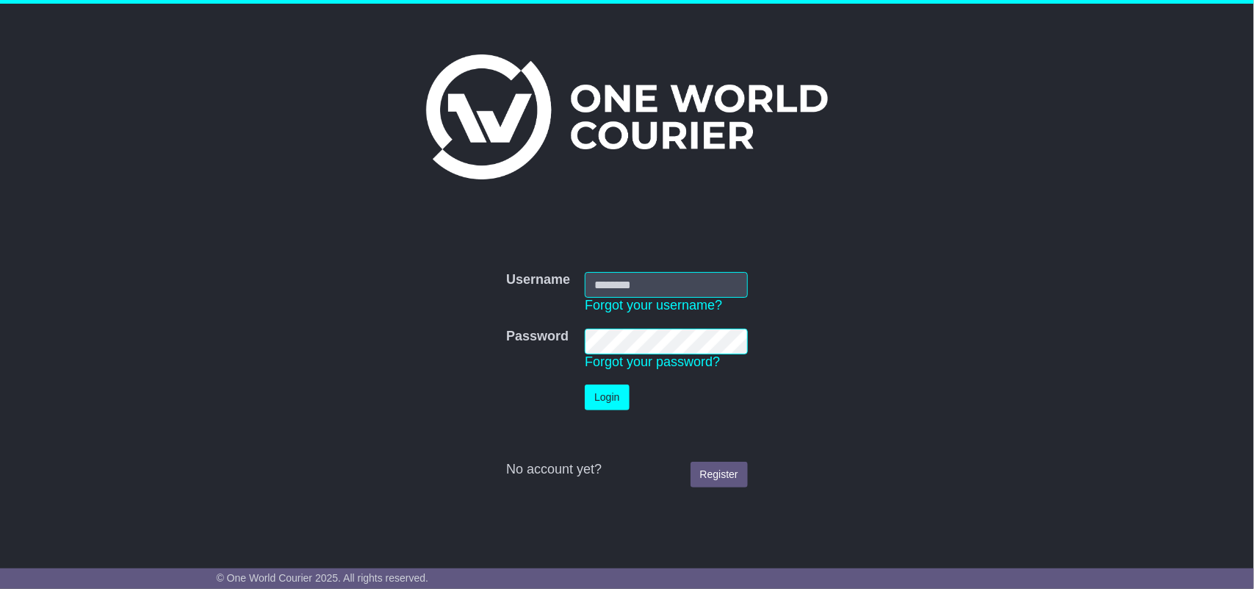
type input "**********"
click at [614, 400] on button "Login" at bounding box center [607, 397] width 44 height 26
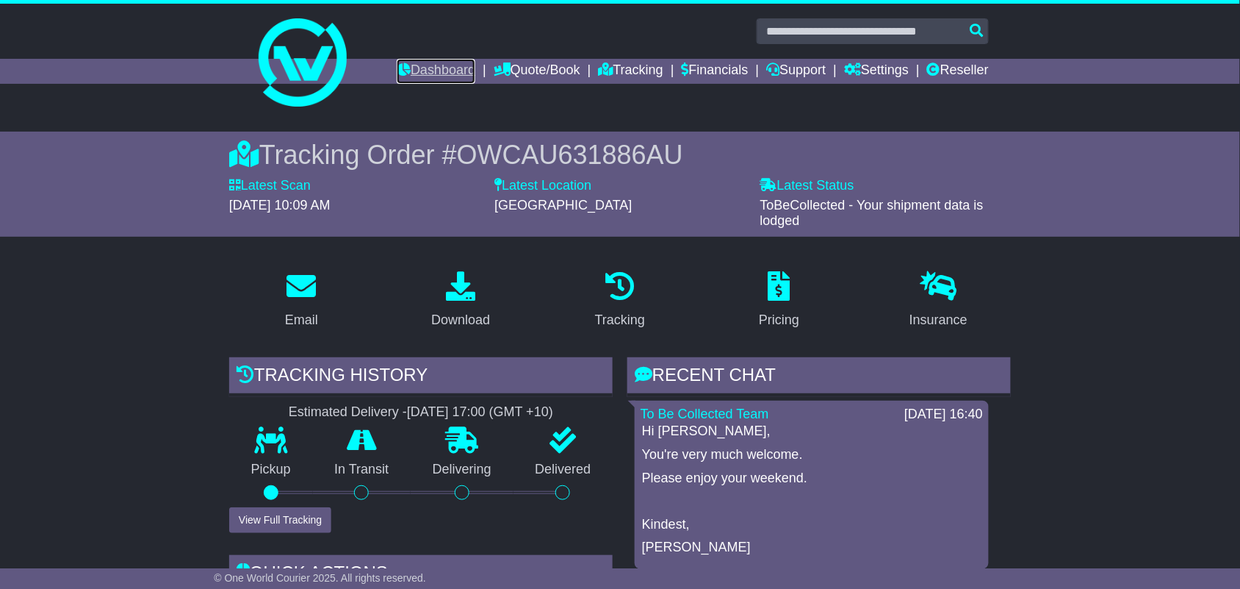
click at [425, 68] on link "Dashboard" at bounding box center [436, 71] width 79 height 25
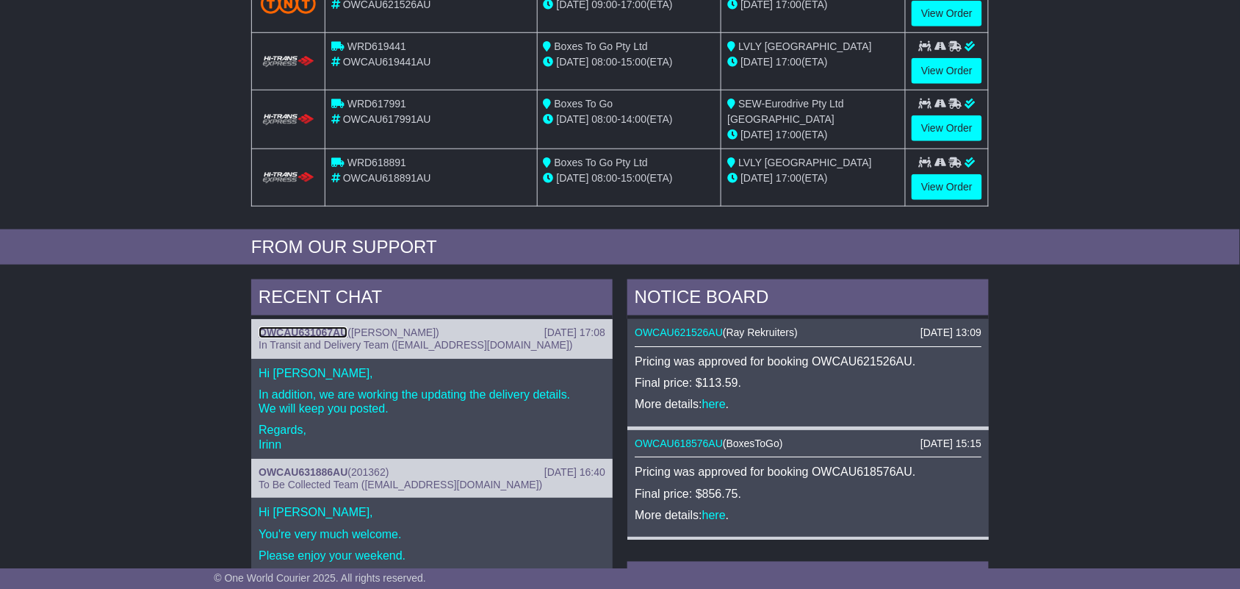
click at [302, 329] on link "OWCAU631067AU" at bounding box center [303, 332] width 89 height 12
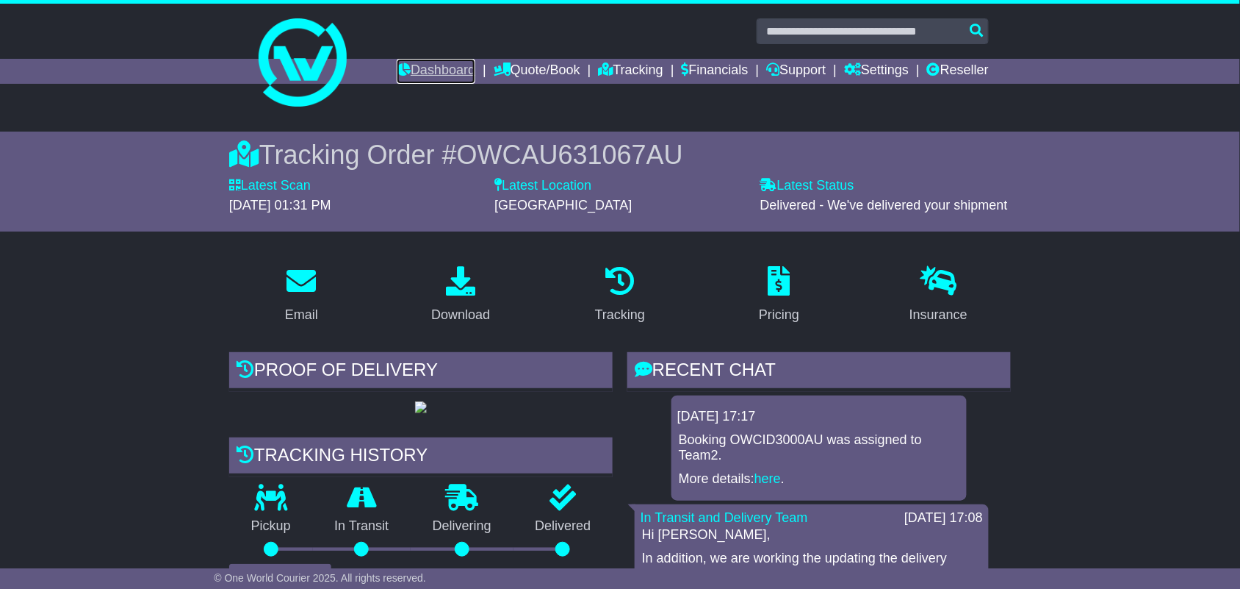
click at [423, 61] on link "Dashboard" at bounding box center [436, 71] width 79 height 25
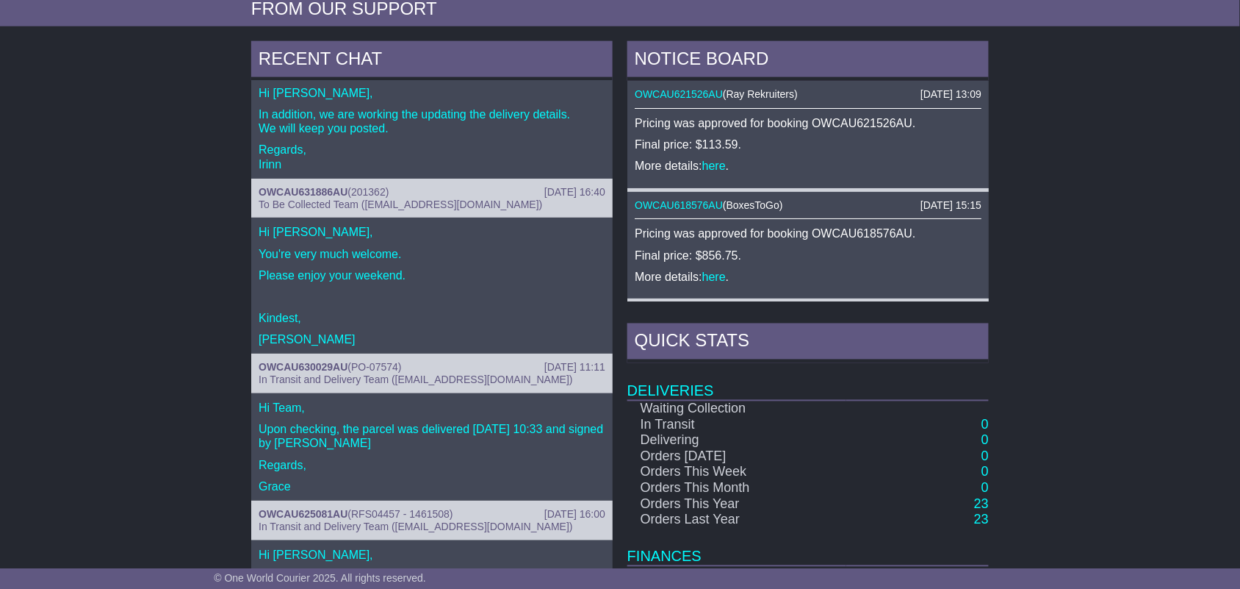
scroll to position [612, 0]
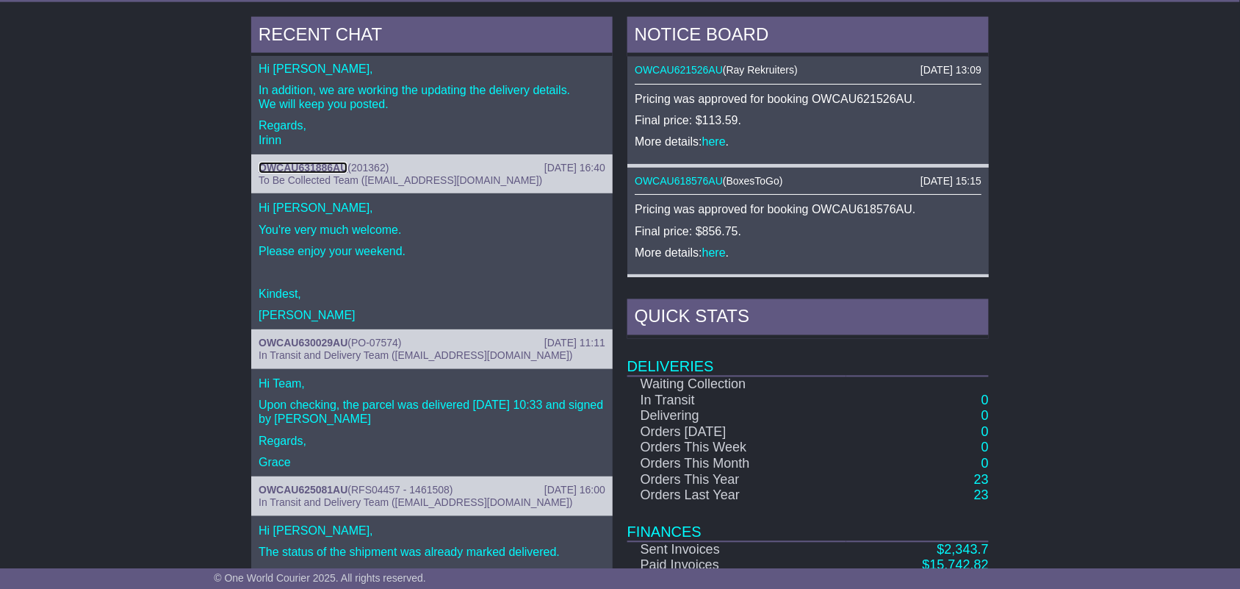
click at [309, 170] on link "OWCAU631886AU" at bounding box center [303, 168] width 89 height 12
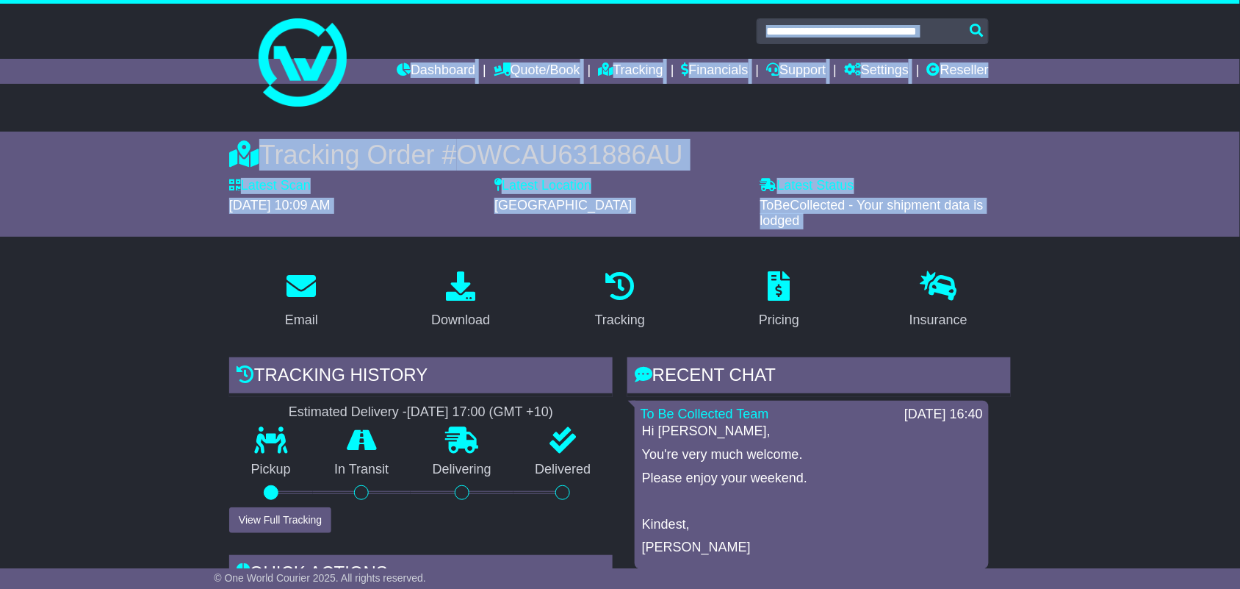
drag, startPoint x: 839, startPoint y: 273, endPoint x: 827, endPoint y: -80, distance: 352.9
click at [827, 0] on html "couriers3030@gmail.com Logout Duncan Vincent couriers3030@gmail.com 0414947567 …" at bounding box center [620, 294] width 1240 height 589
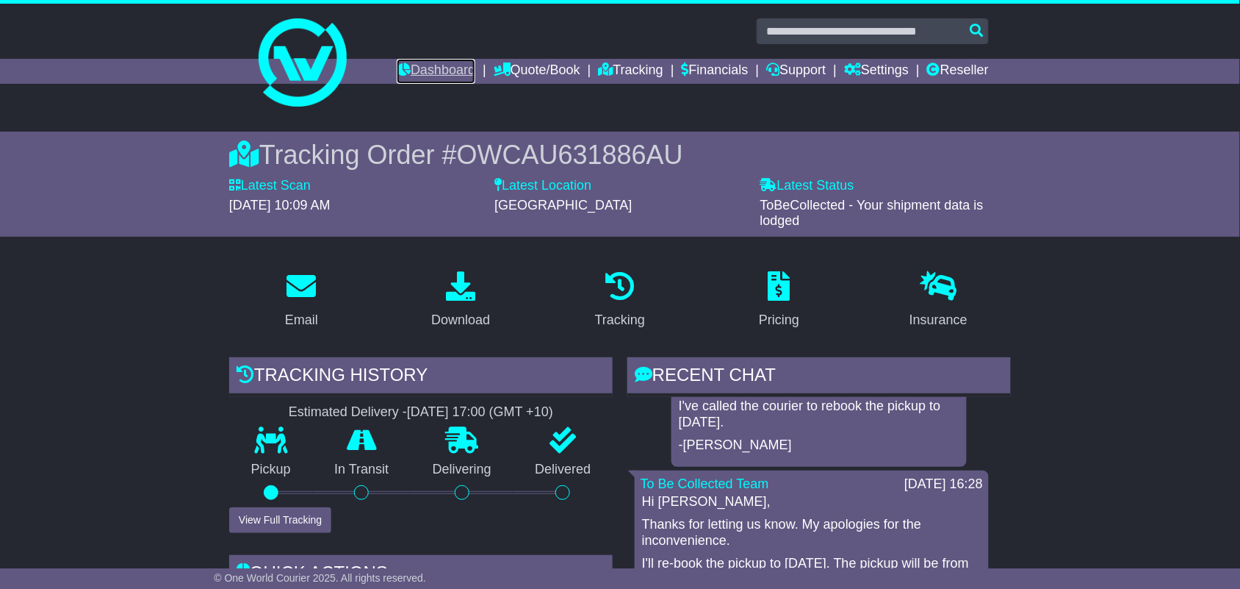
click at [397, 71] on link "Dashboard" at bounding box center [436, 71] width 79 height 25
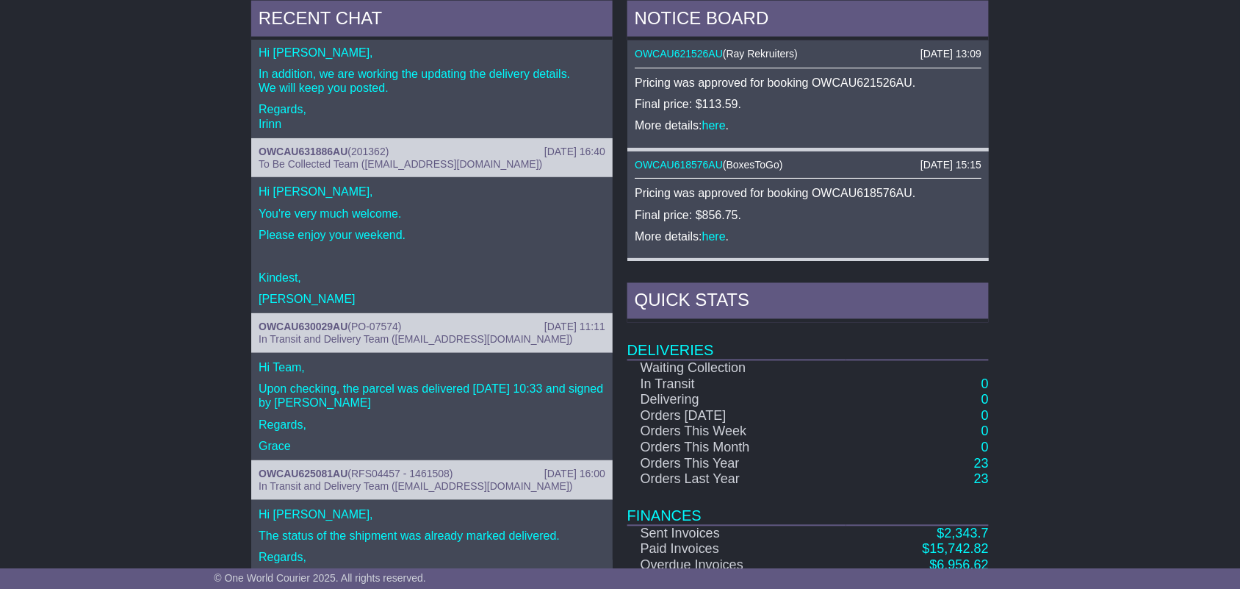
scroll to position [638, 0]
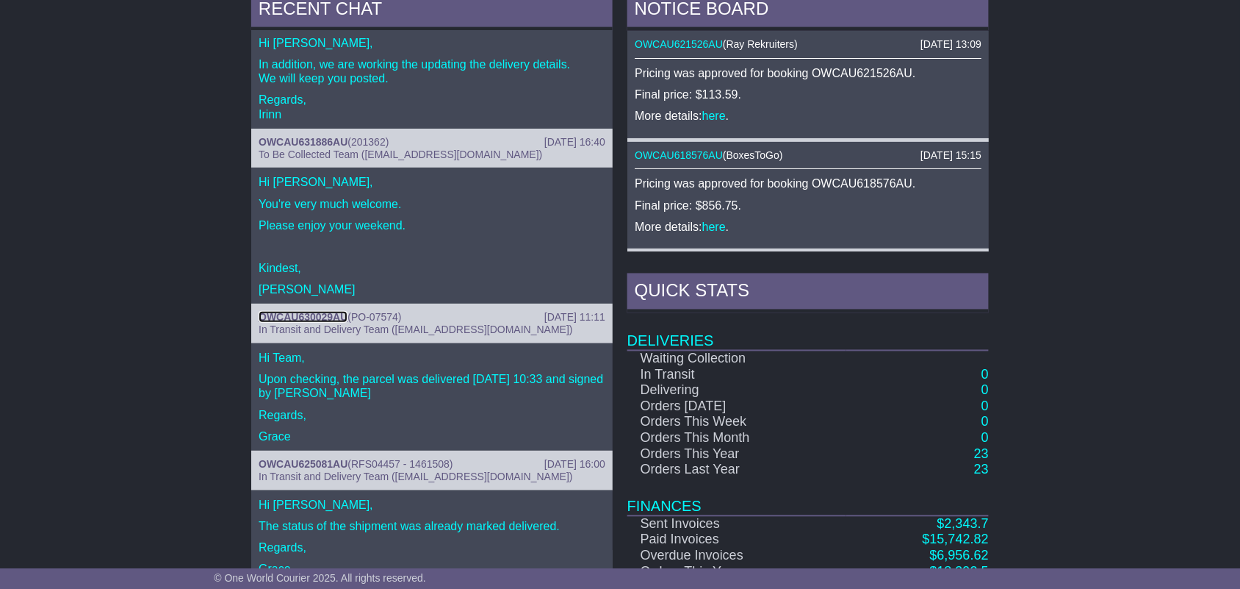
click at [311, 316] on link "OWCAU630029AU" at bounding box center [303, 317] width 89 height 12
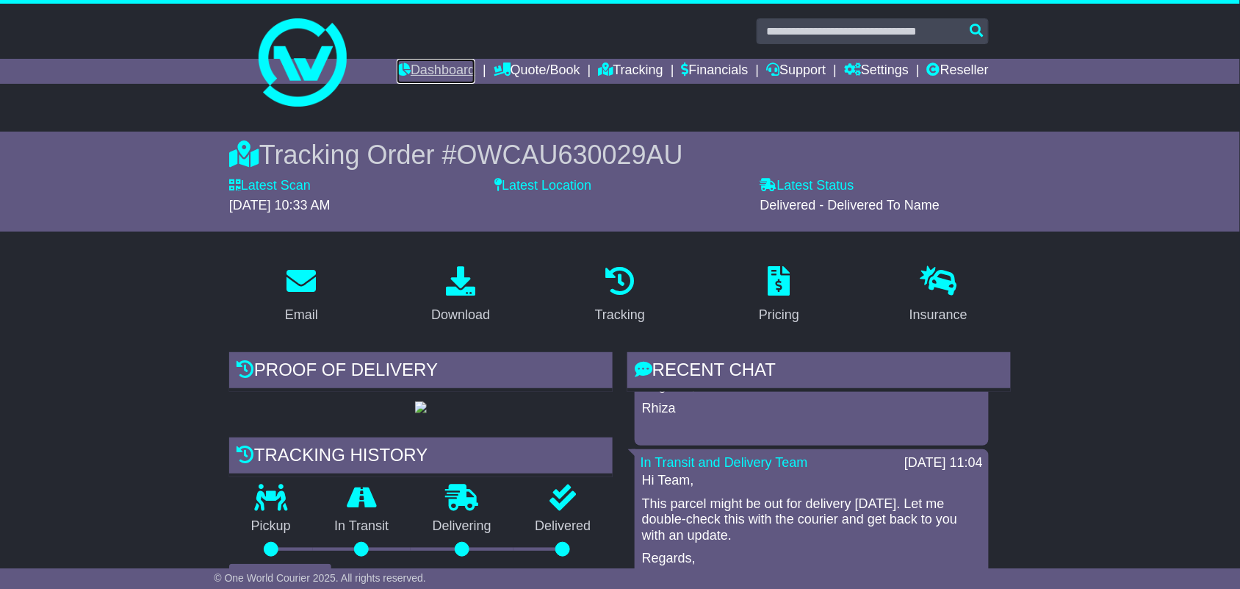
click at [406, 64] on link "Dashboard" at bounding box center [436, 71] width 79 height 25
